Goal: Register for event/course

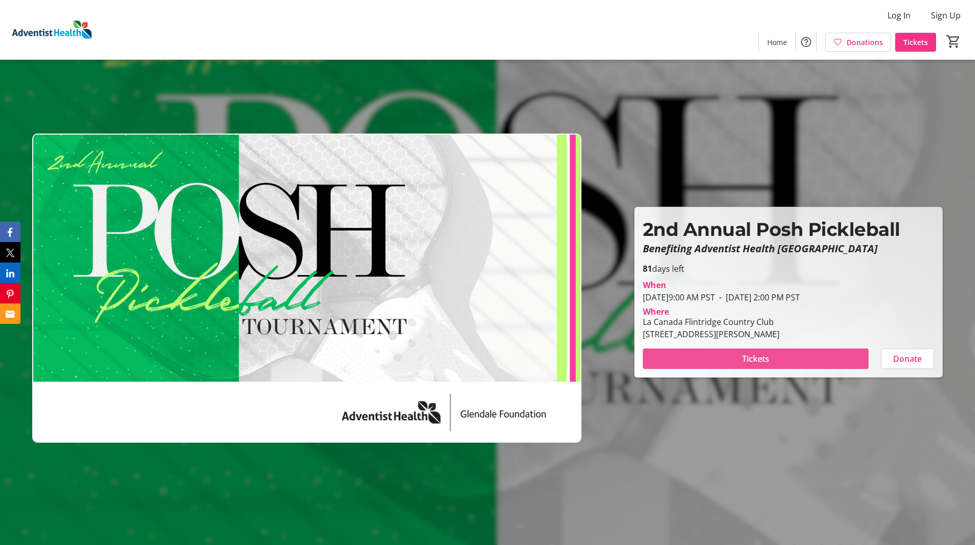
click at [762, 357] on span "Tickets" at bounding box center [755, 358] width 27 height 12
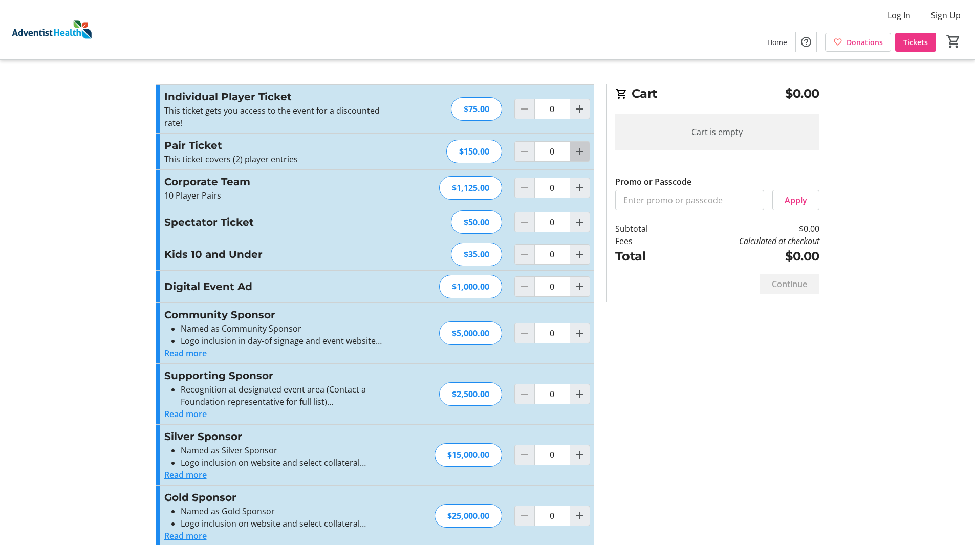
click at [579, 151] on mat-icon "Increment by one" at bounding box center [579, 151] width 12 height 12
type input "1"
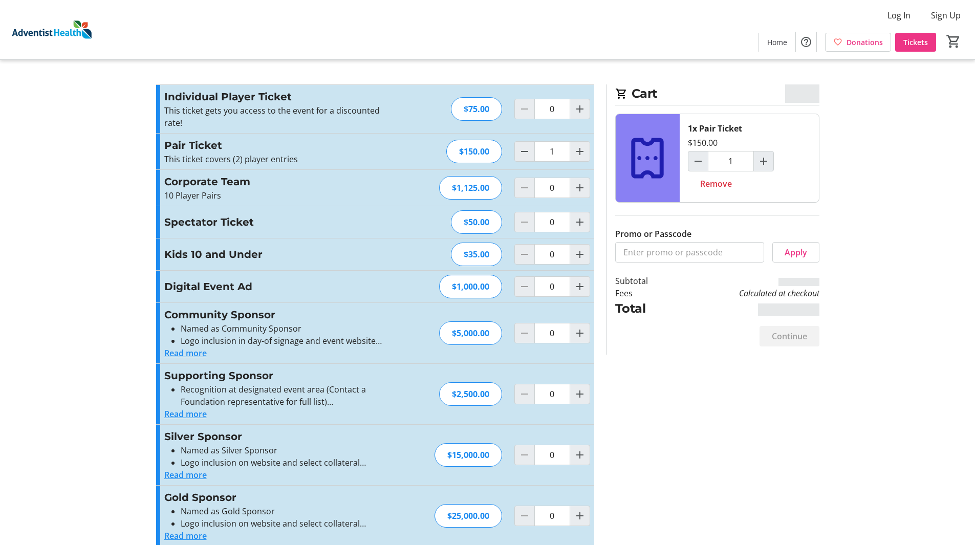
click at [470, 152] on div "$150.00" at bounding box center [474, 152] width 56 height 24
click at [790, 337] on span "Continue" at bounding box center [788, 336] width 35 height 12
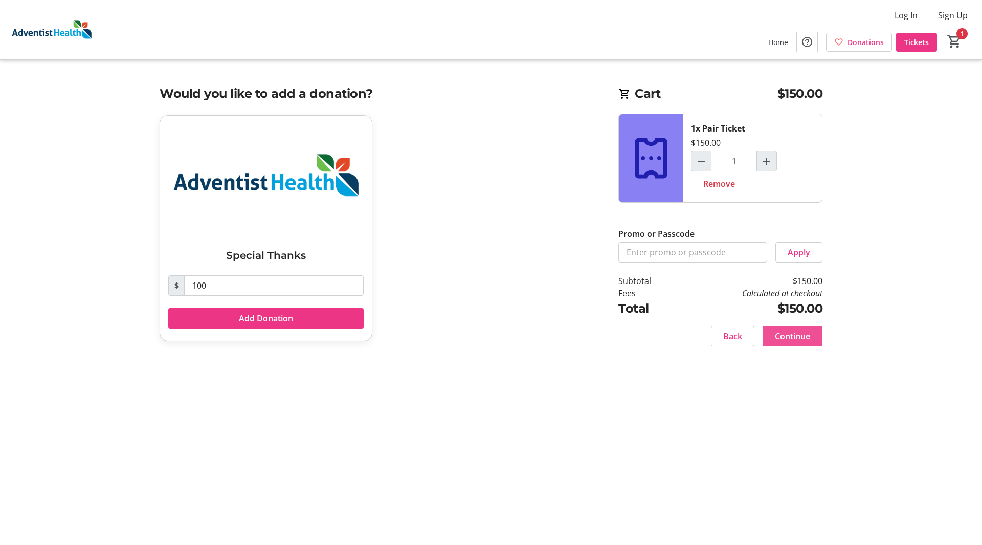
click at [787, 332] on span "Continue" at bounding box center [792, 336] width 35 height 12
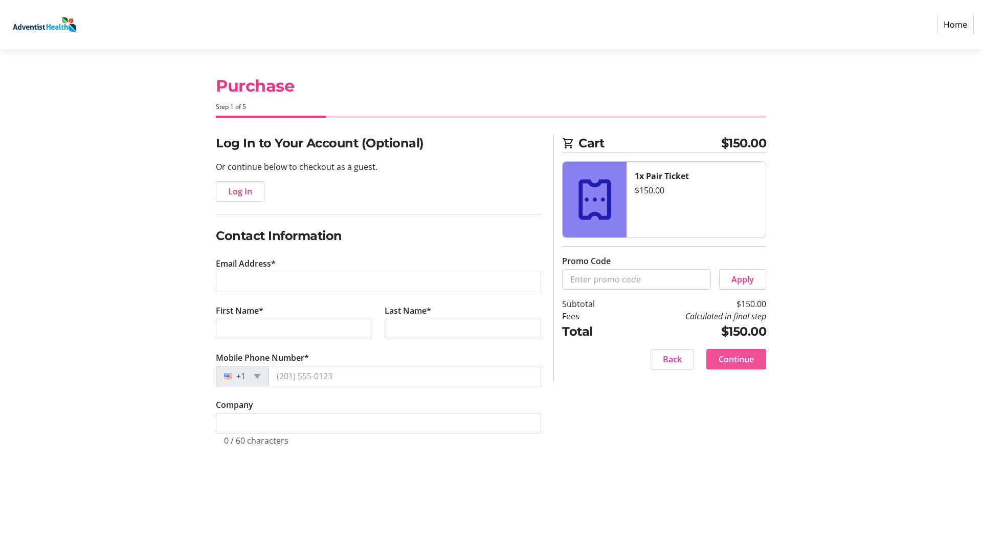
click at [741, 361] on span "Continue" at bounding box center [736, 359] width 35 height 12
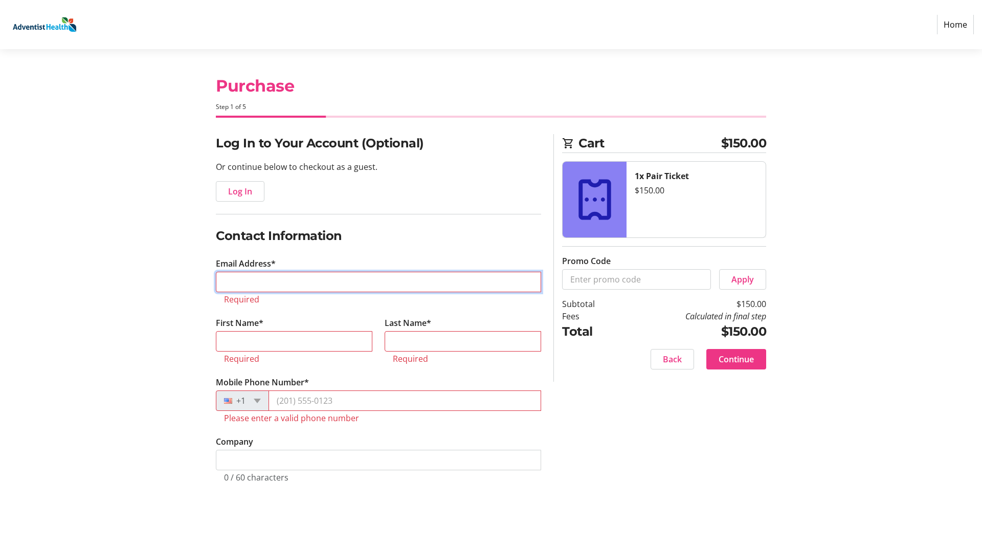
click at [305, 279] on input "Email Address*" at bounding box center [378, 282] width 325 height 20
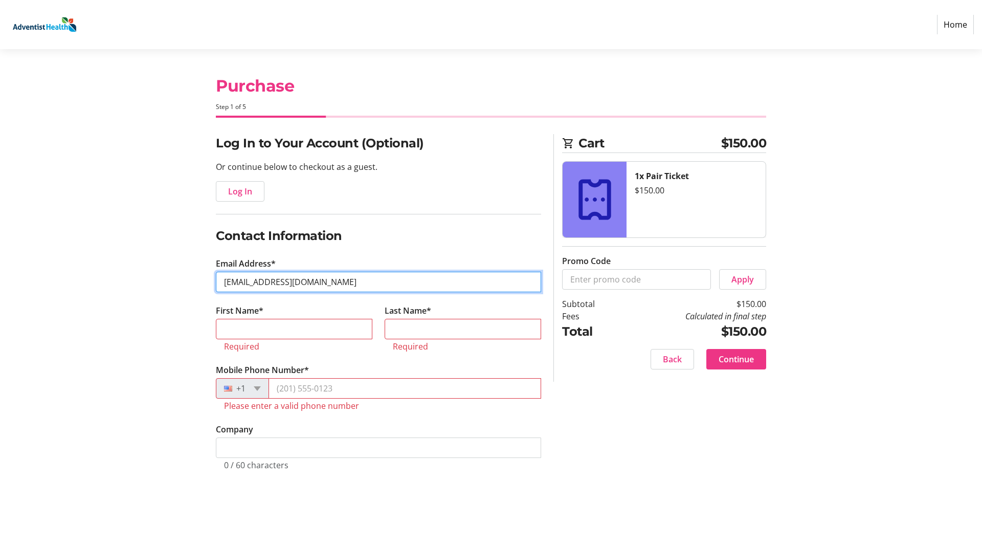
type input "[EMAIL_ADDRESS][DOMAIN_NAME]"
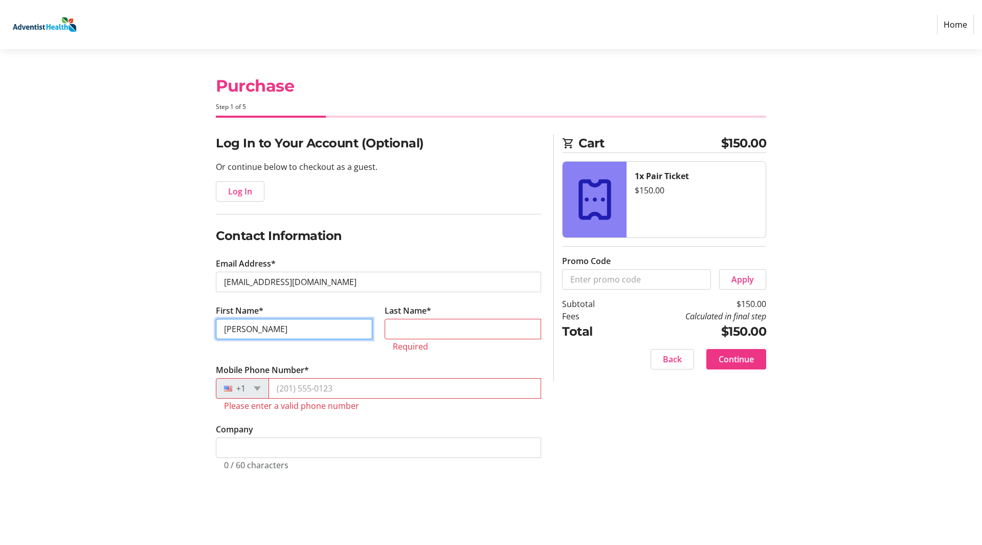
type input "[PERSON_NAME]"
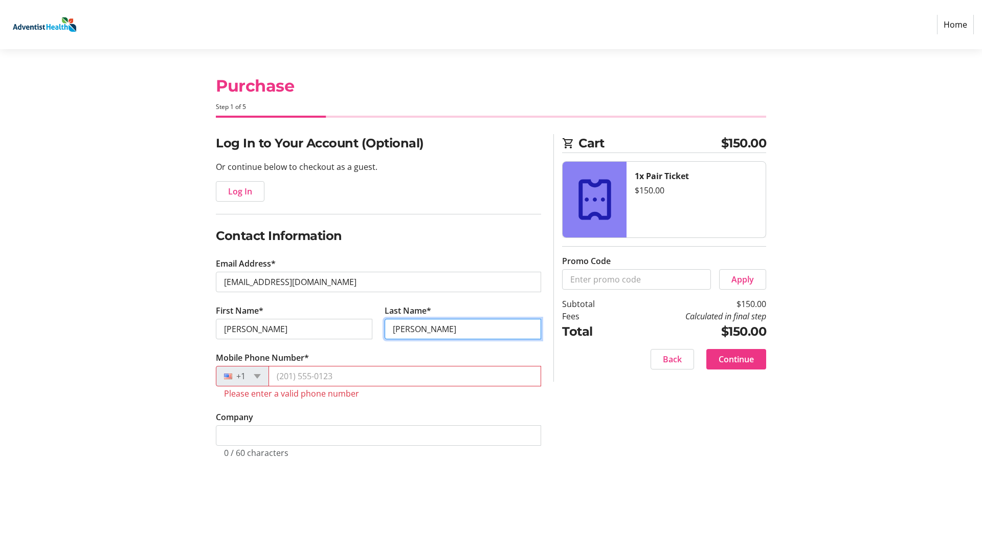
type input "[PERSON_NAME]"
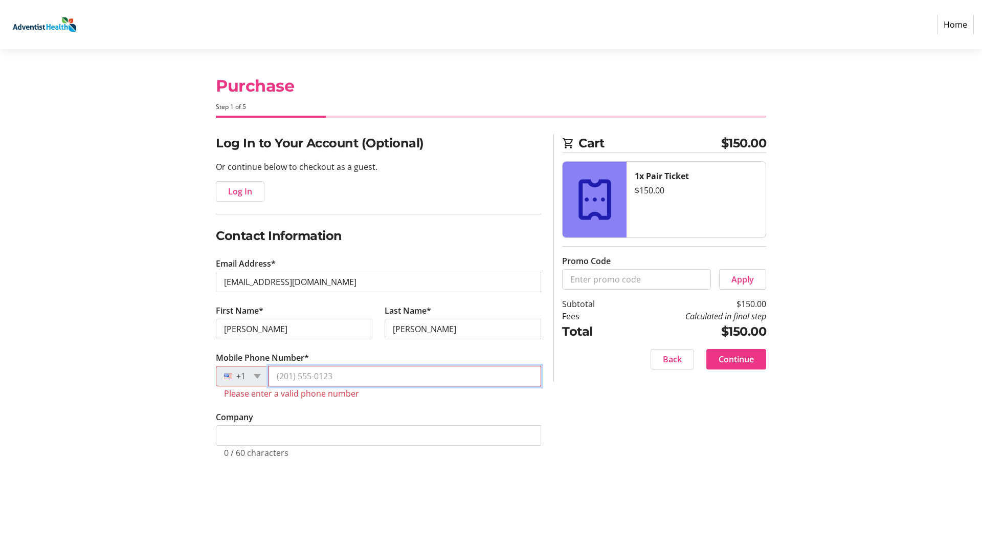
type input "9"
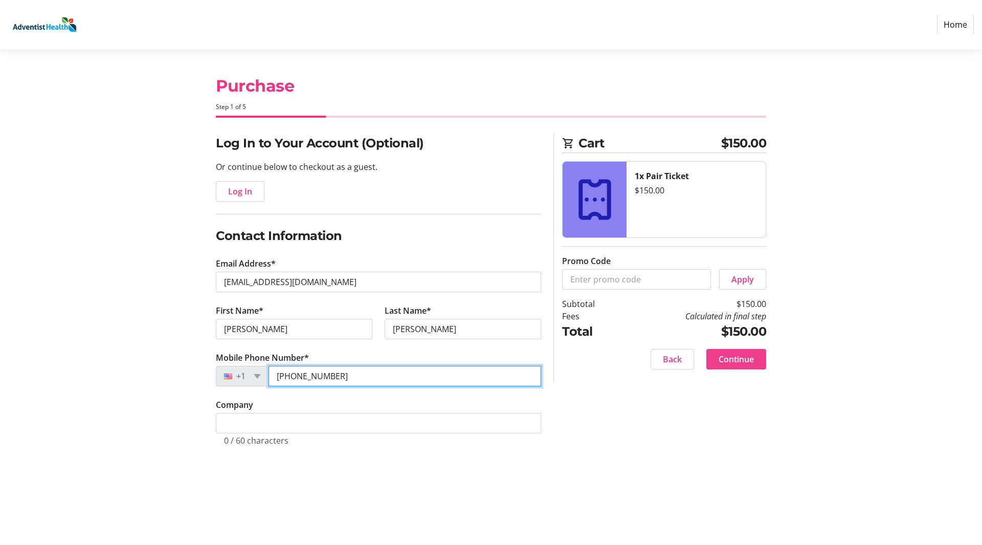
type input "[PHONE_NUMBER]"
click at [738, 355] on span "Continue" at bounding box center [736, 359] width 35 height 12
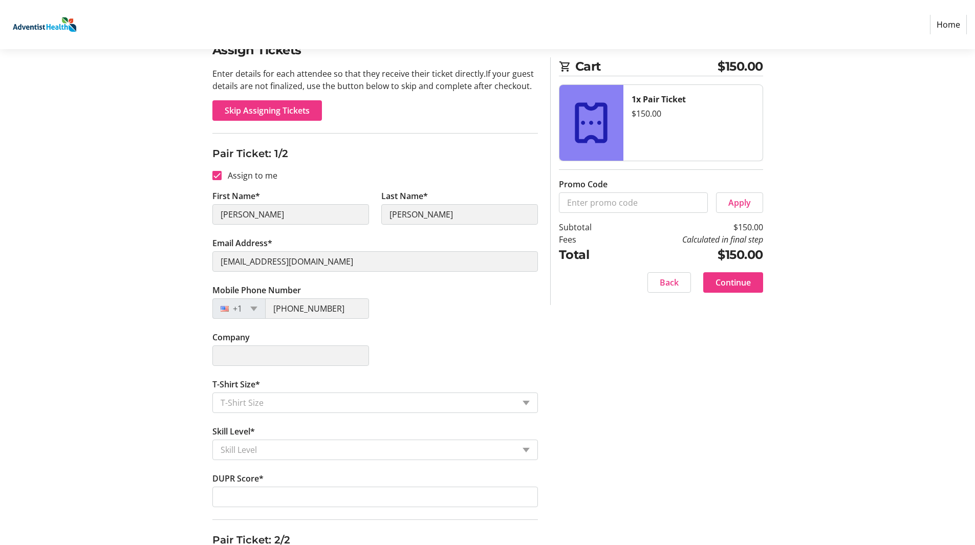
scroll to position [102, 0]
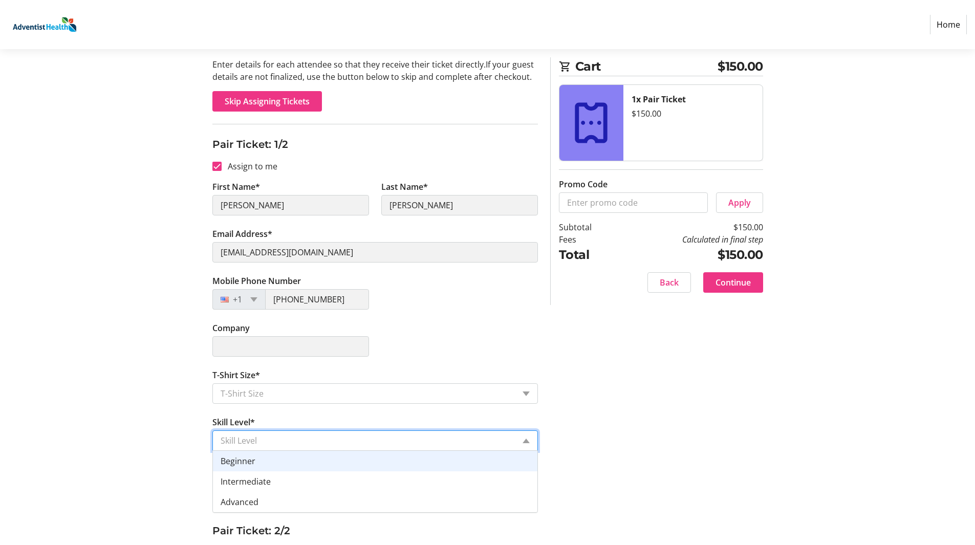
click at [526, 437] on div "Skill Level" at bounding box center [374, 440] width 325 height 20
click at [678, 424] on div "Assign Tickets Enter details for each attendee so that they receive their ticke…" at bounding box center [487, 464] width 675 height 865
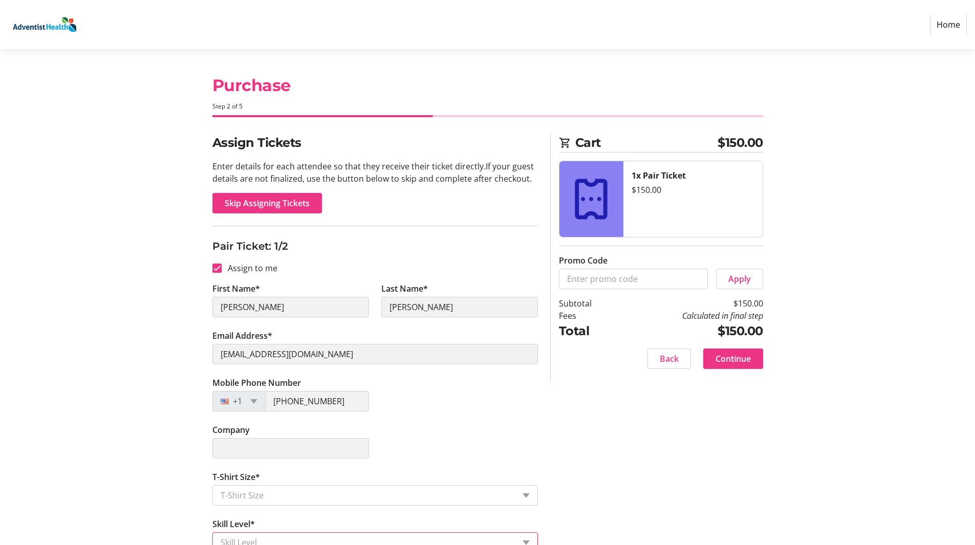
scroll to position [0, 0]
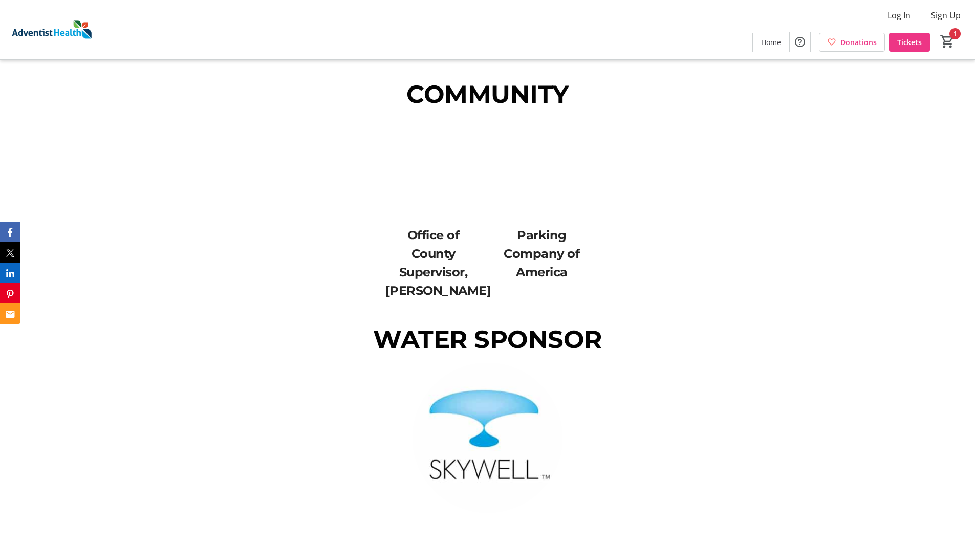
scroll to position [1853, 0]
